Goal: Information Seeking & Learning: Learn about a topic

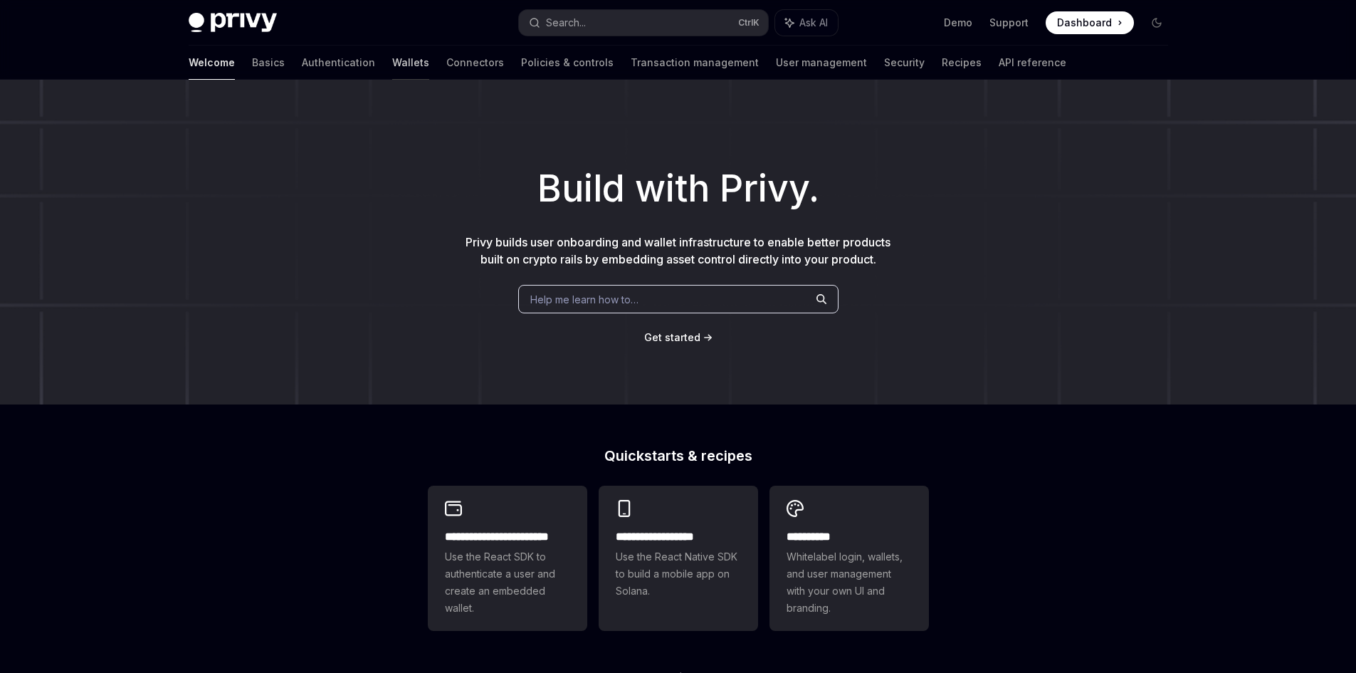
click at [392, 59] on link "Wallets" at bounding box center [410, 63] width 37 height 34
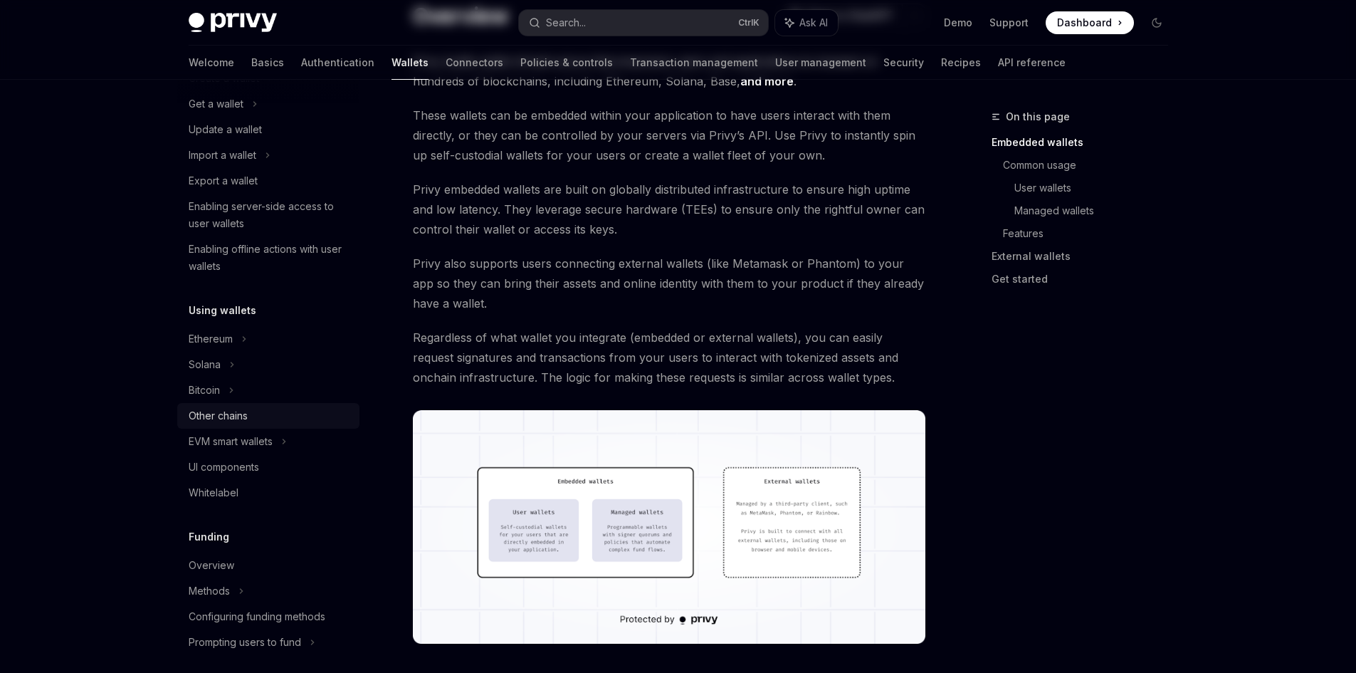
scroll to position [142, 0]
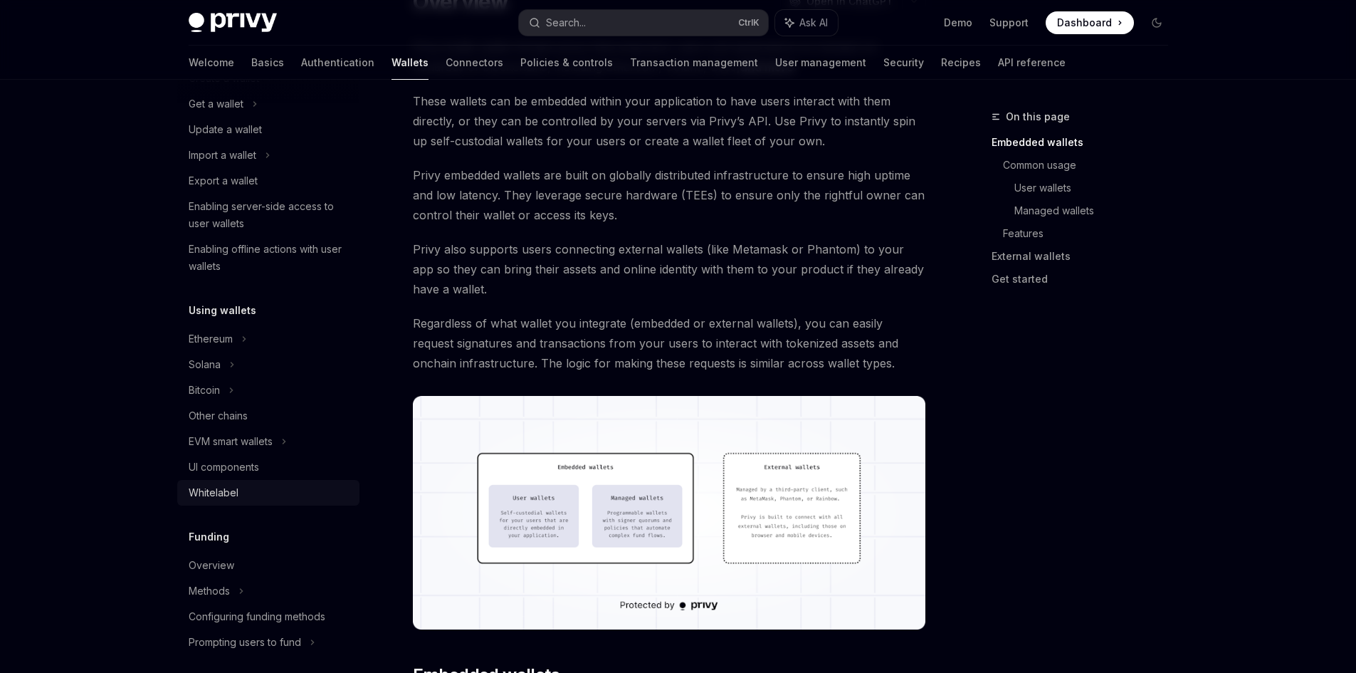
click at [236, 492] on div "Whitelabel" at bounding box center [214, 492] width 50 height 17
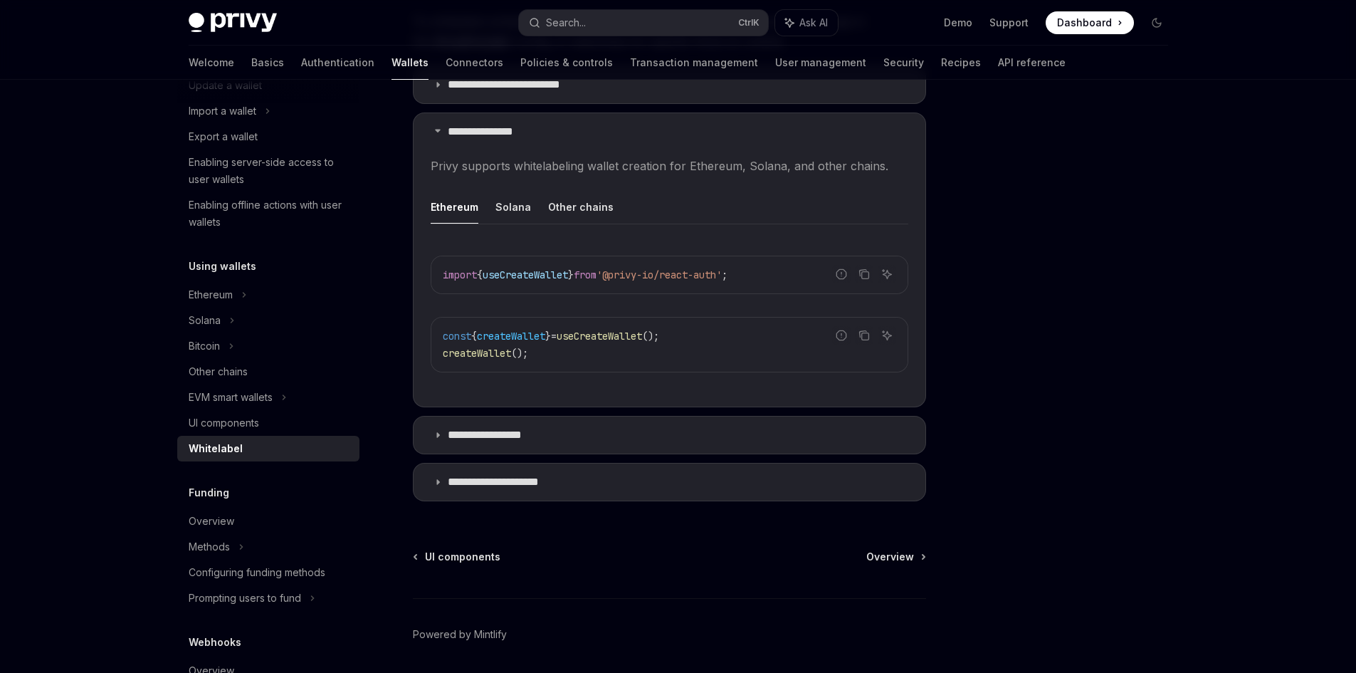
scroll to position [356, 0]
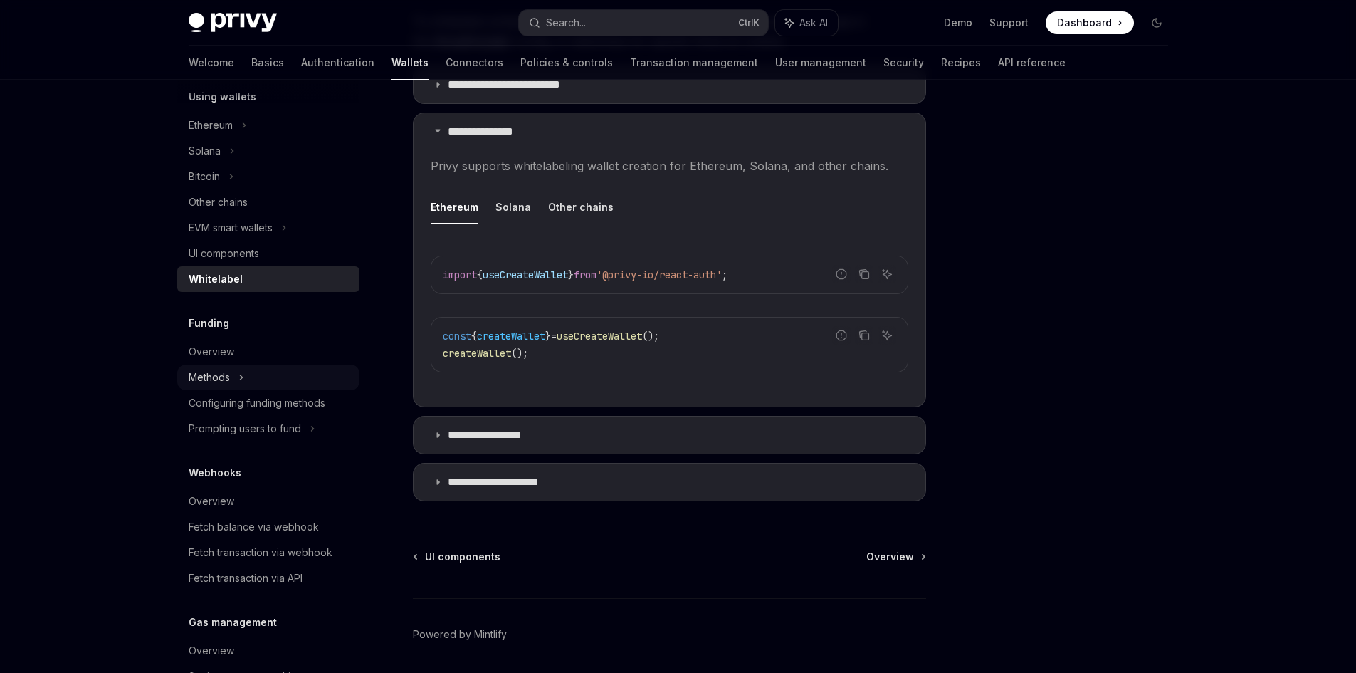
click at [247, 373] on div "Methods" at bounding box center [268, 377] width 182 height 26
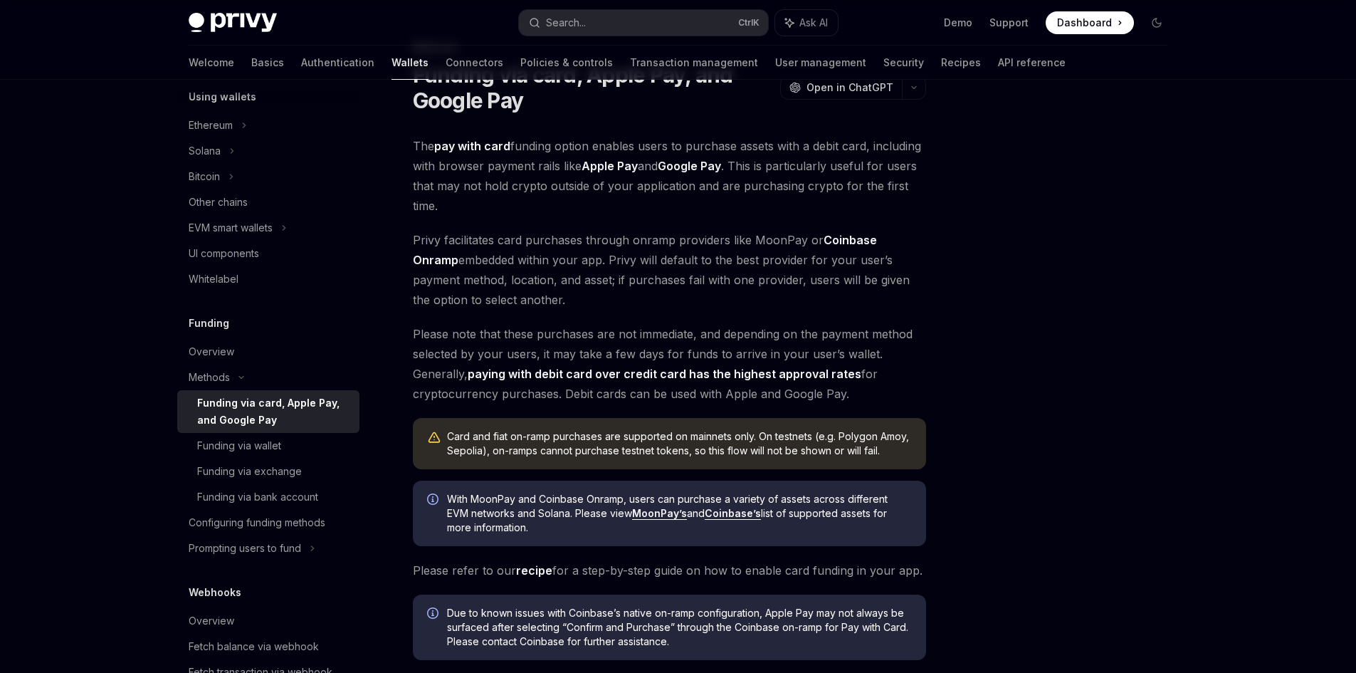
scroll to position [71, 0]
click at [124, 525] on div "Privy Docs home page Search... Ctrl K Ask AI Demo Support Dashboard Dashboard S…" at bounding box center [678, 399] width 1356 height 940
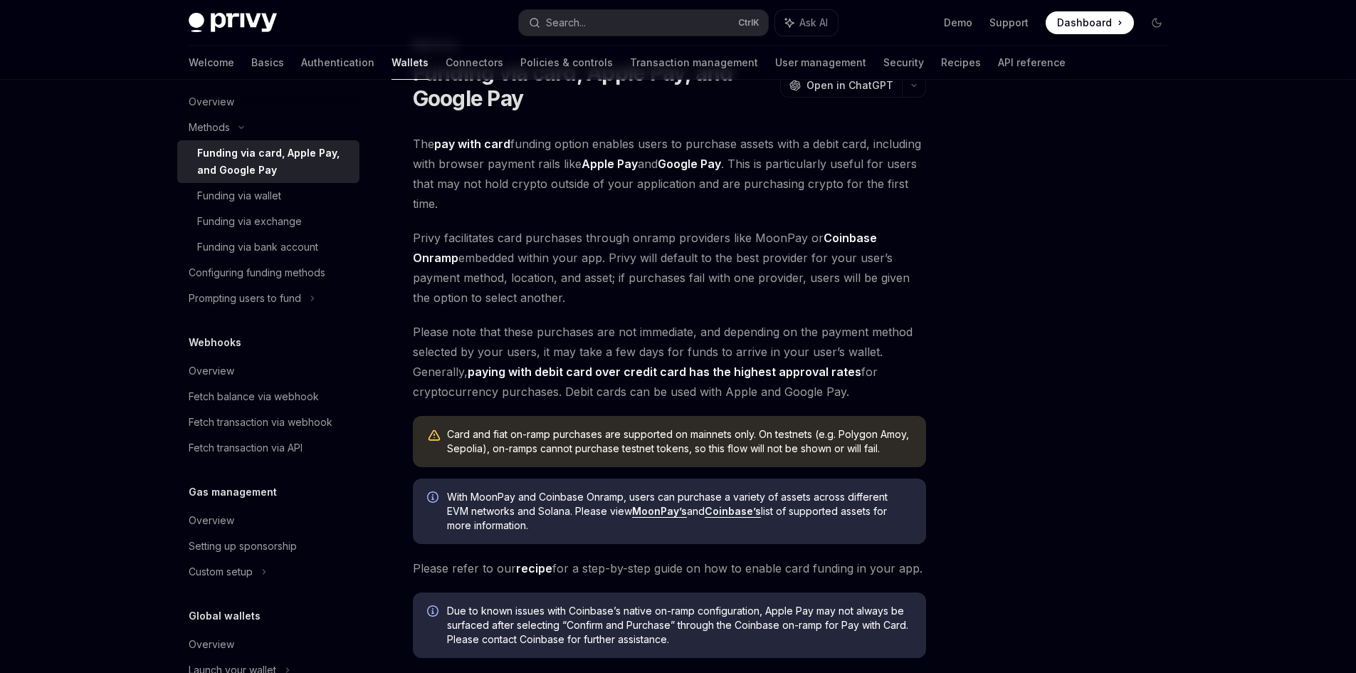
scroll to position [670, 0]
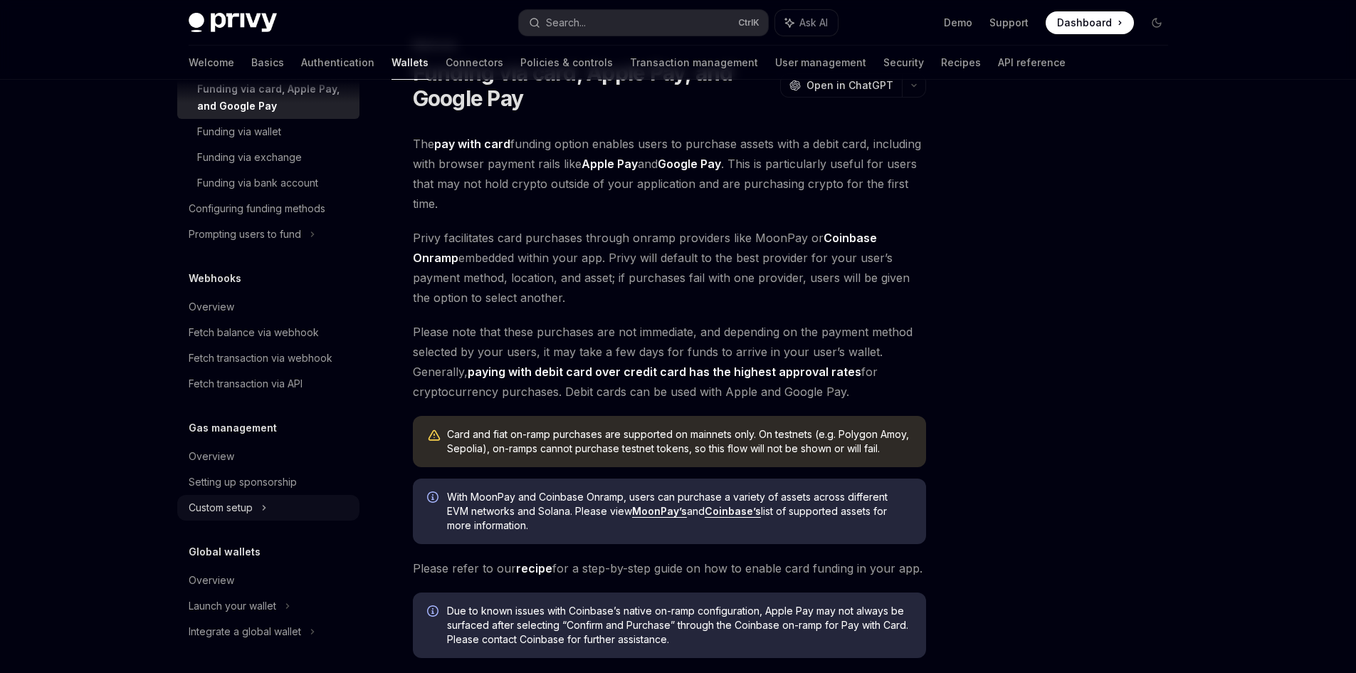
click at [259, 508] on div "Custom setup" at bounding box center [268, 508] width 182 height 26
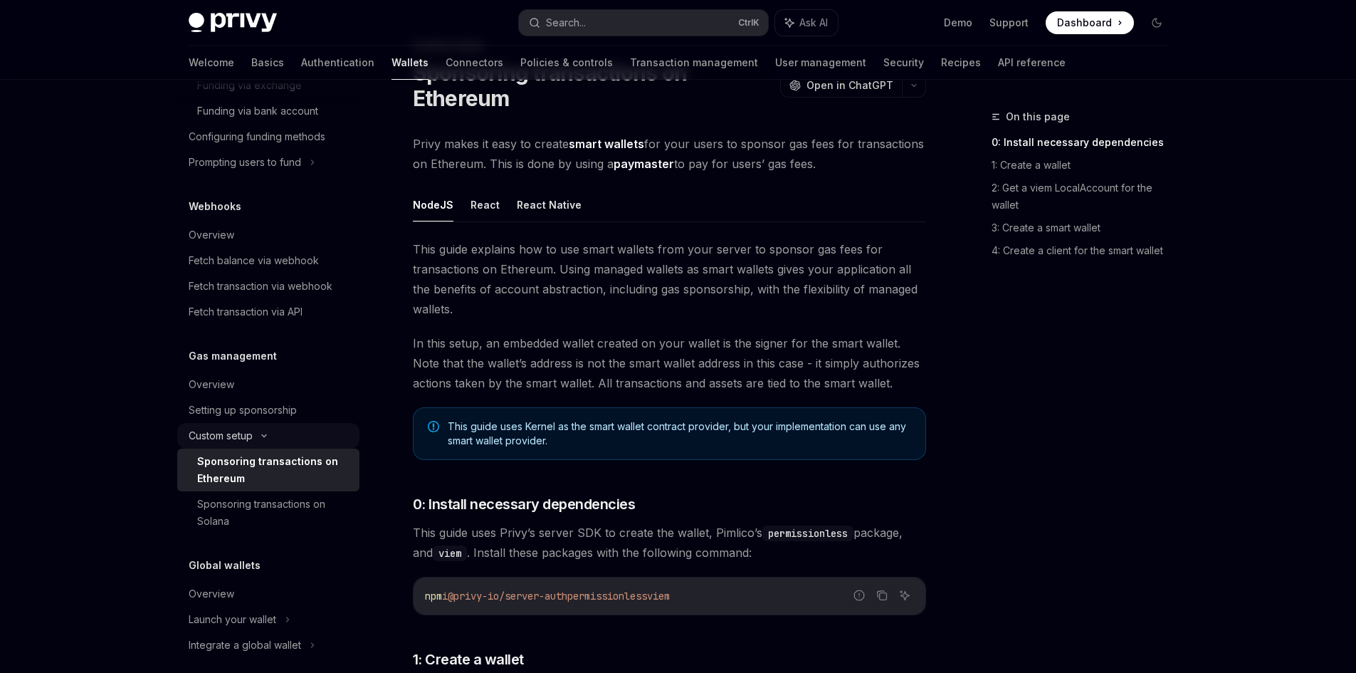
scroll to position [755, 0]
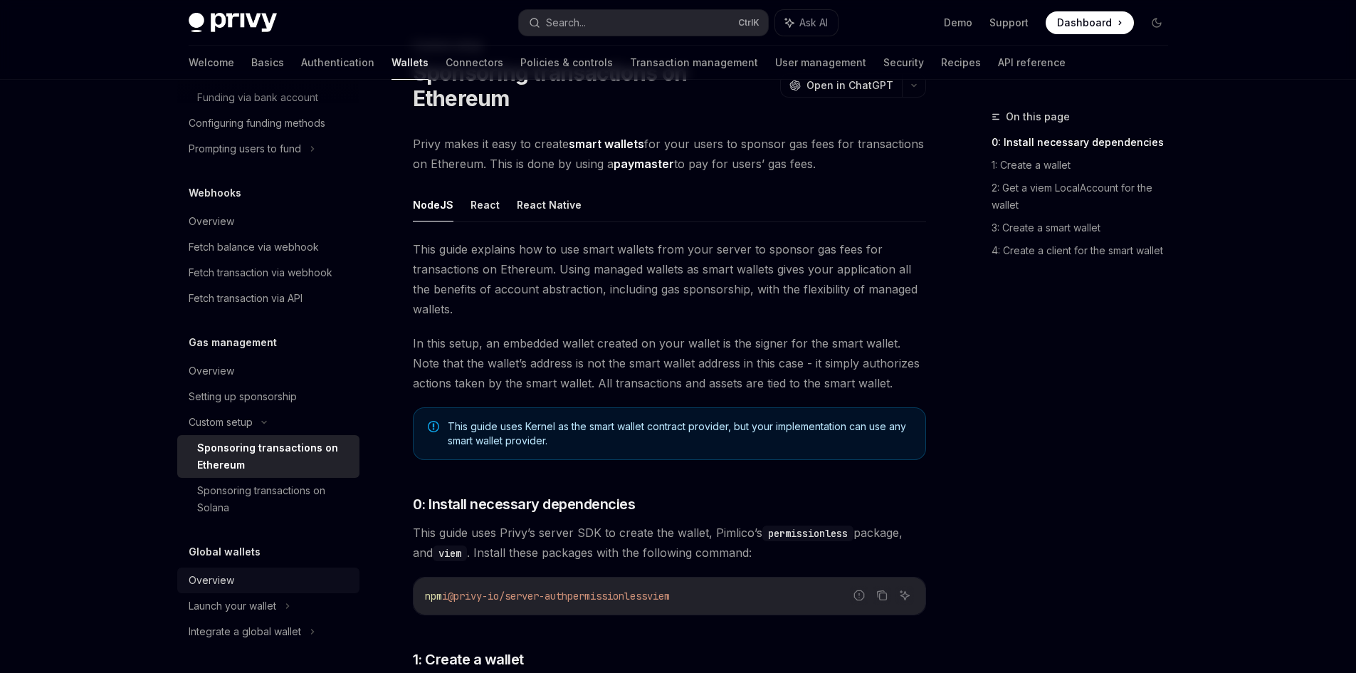
click at [276, 591] on link "Overview" at bounding box center [268, 580] width 182 height 26
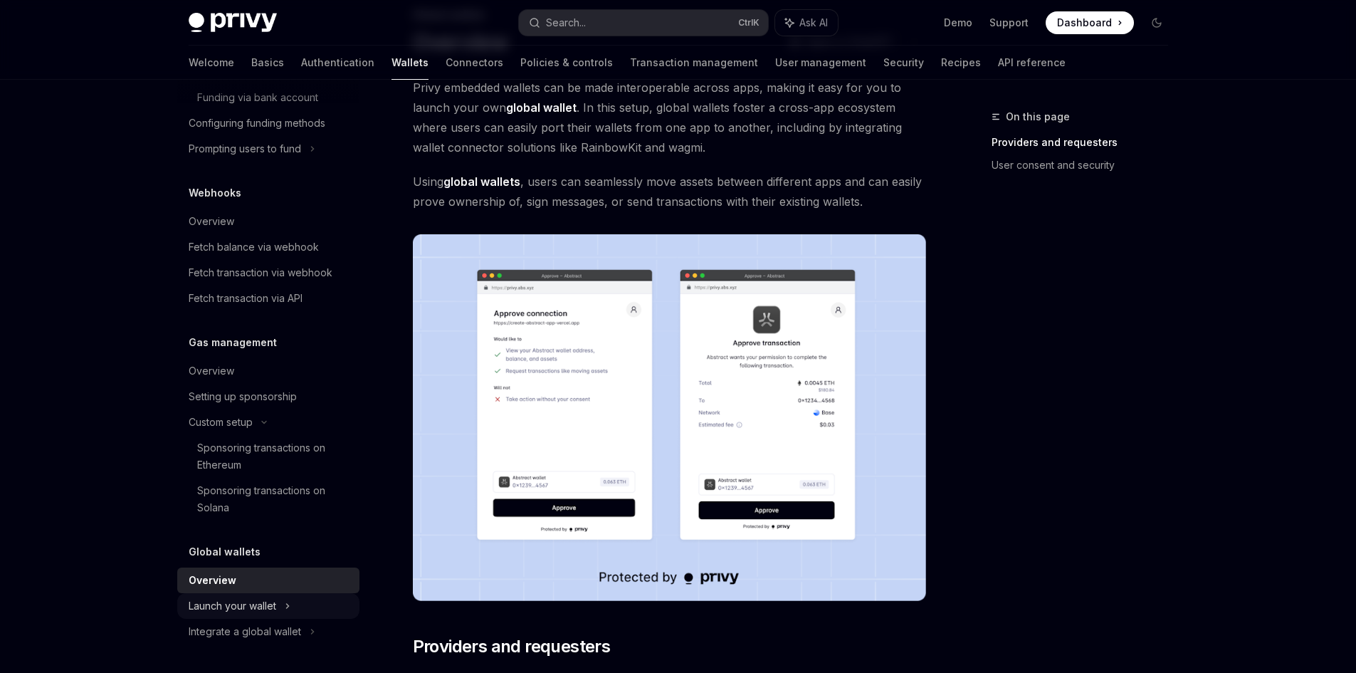
scroll to position [142, 0]
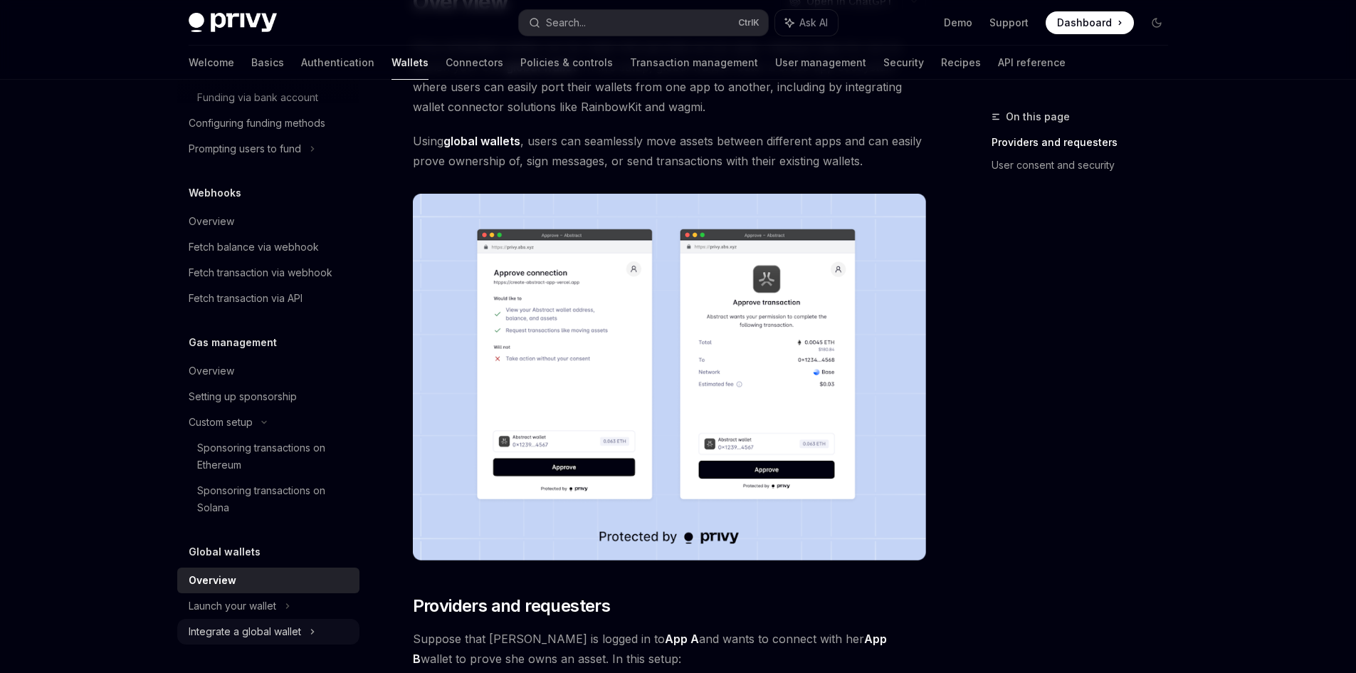
click at [294, 627] on div "Integrate a global wallet" at bounding box center [245, 631] width 112 height 17
type textarea "*"
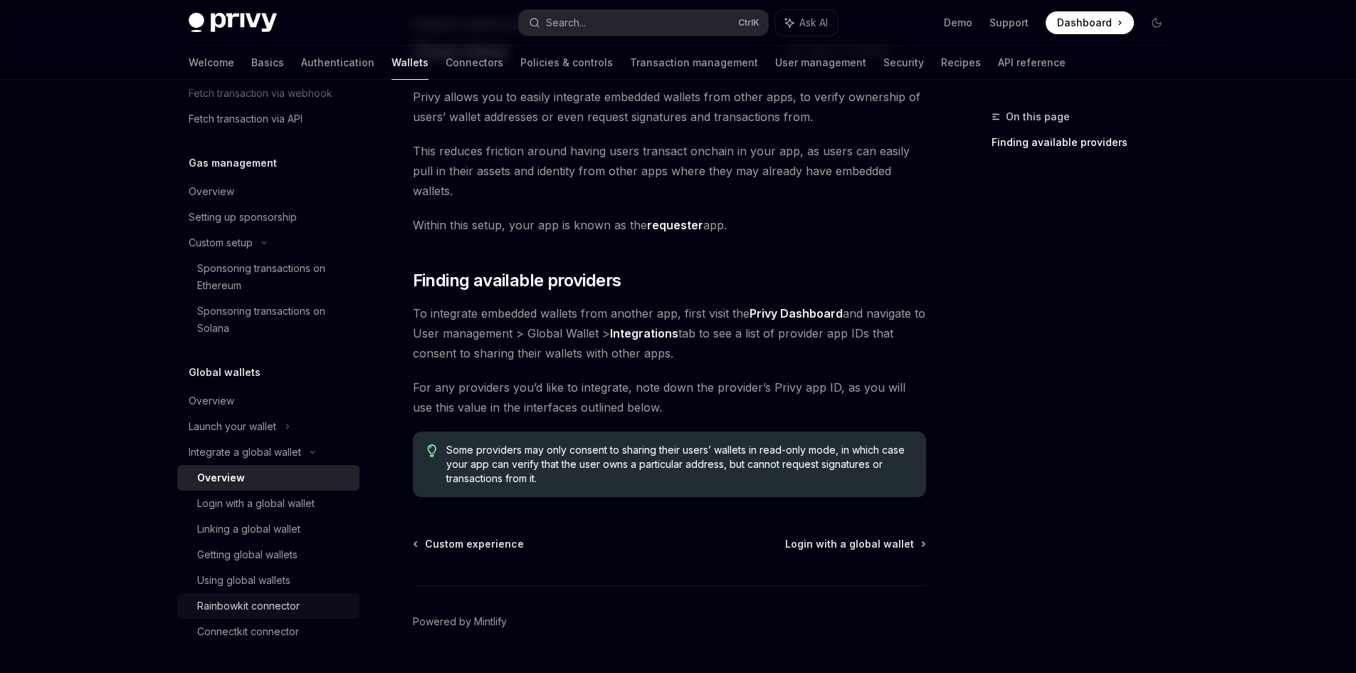
scroll to position [108, 0]
